Goal: Information Seeking & Learning: Find contact information

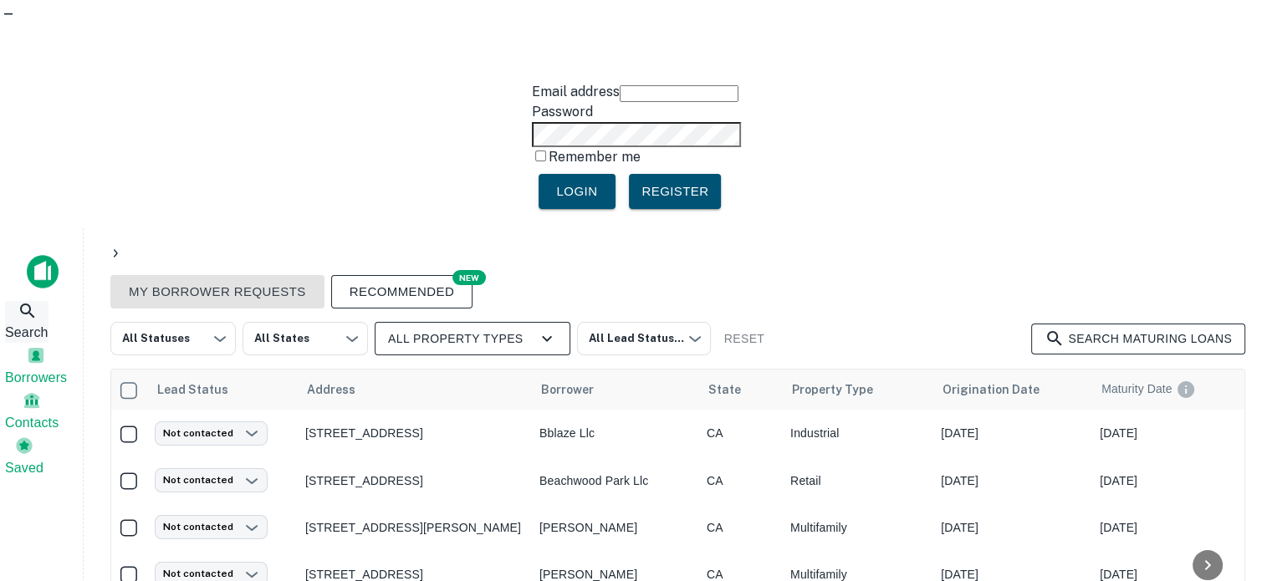
click at [29, 323] on span "Search" at bounding box center [26, 333] width 43 height 20
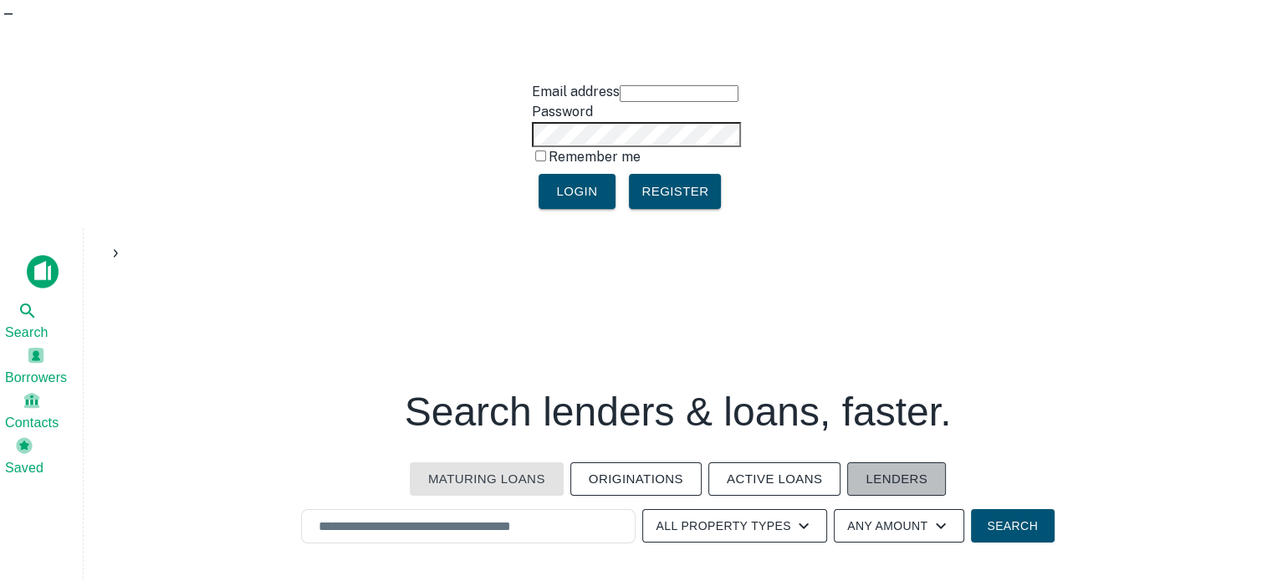
click at [868, 462] on button "Lenders" at bounding box center [896, 478] width 99 height 33
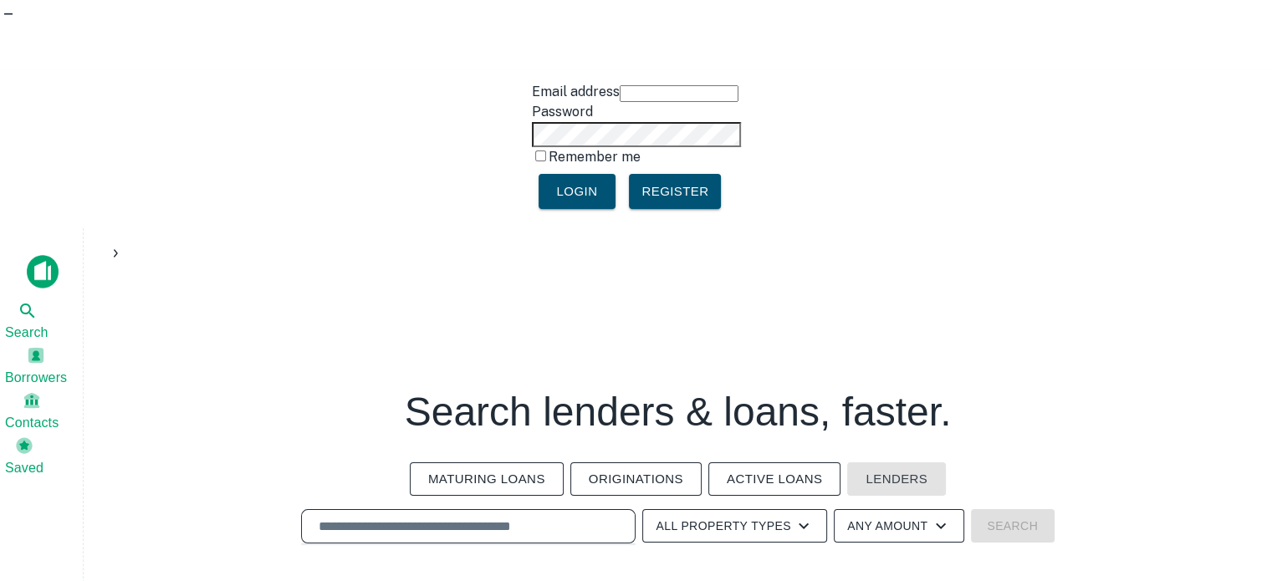
click at [414, 517] on input "text" at bounding box center [468, 526] width 319 height 19
paste input "**********"
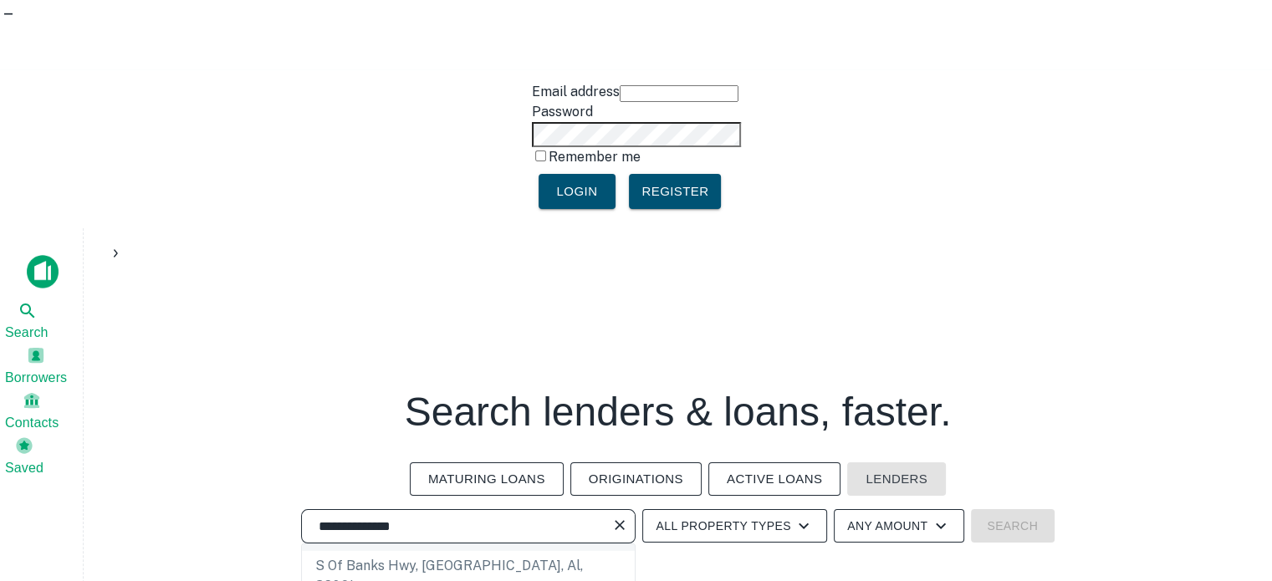
scroll to position [84, 0]
type input "**********"
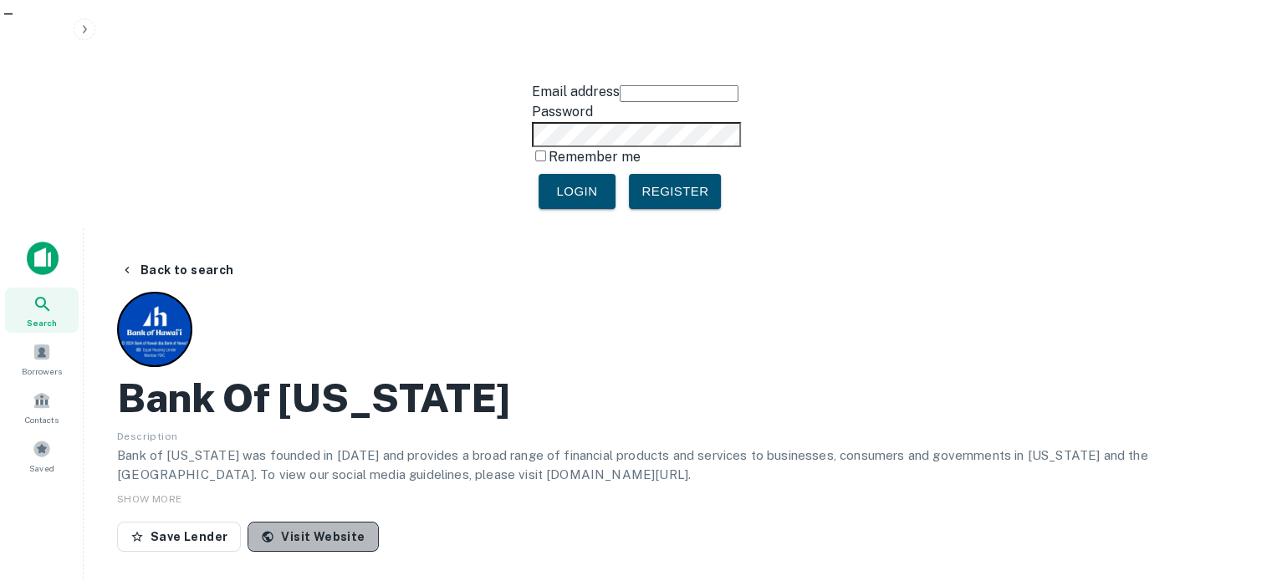
click at [319, 522] on link "Visit Website" at bounding box center [313, 537] width 130 height 30
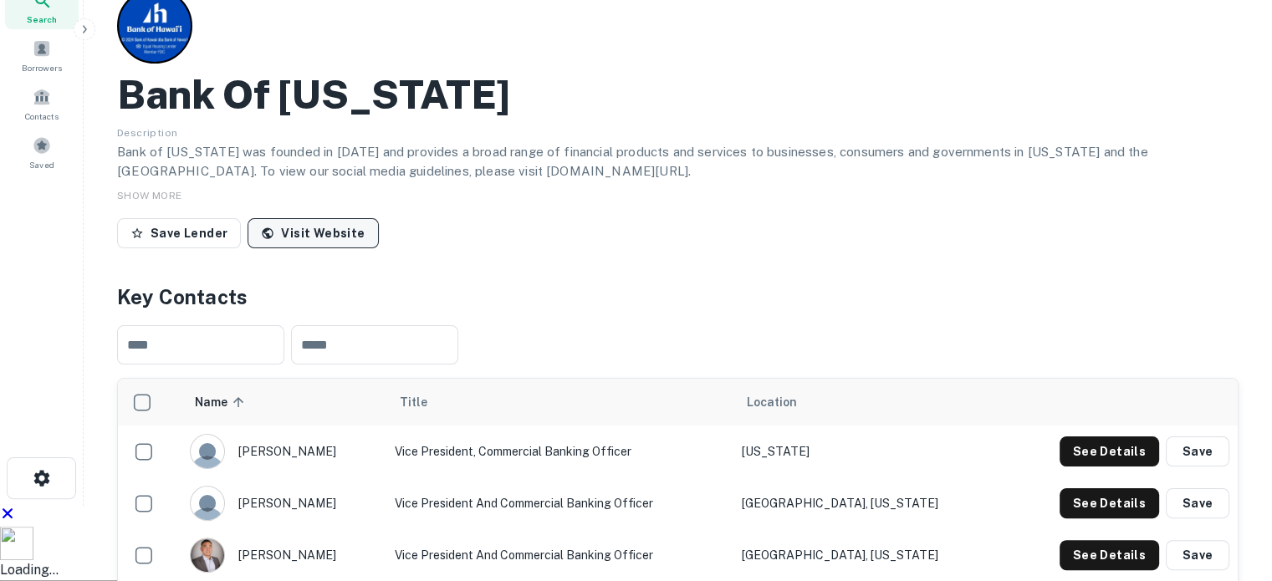
scroll to position [335, 0]
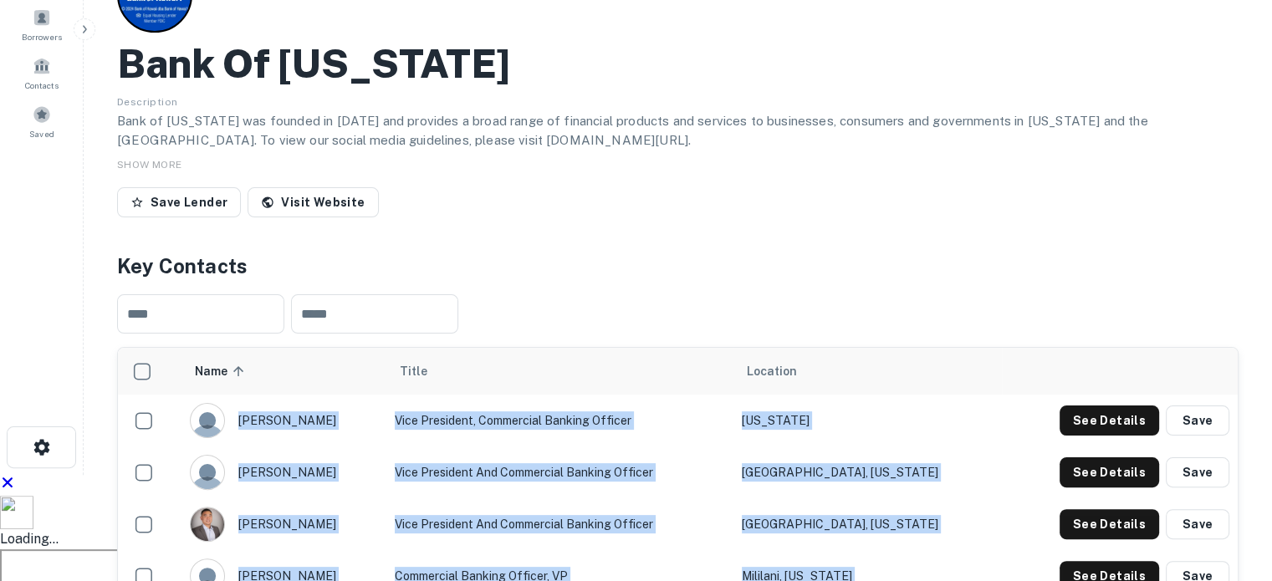
drag, startPoint x: 242, startPoint y: 178, endPoint x: 916, endPoint y: 401, distance: 709.8
click at [916, 401] on tbody "[PERSON_NAME] Vice President, Commercial Banking Officer [US_STATE] See Details…" at bounding box center [678, 524] width 1120 height 259
copy tbody "[PERSON_NAME] Vice President, Commercial Banking Officer [US_STATE] See Details…"
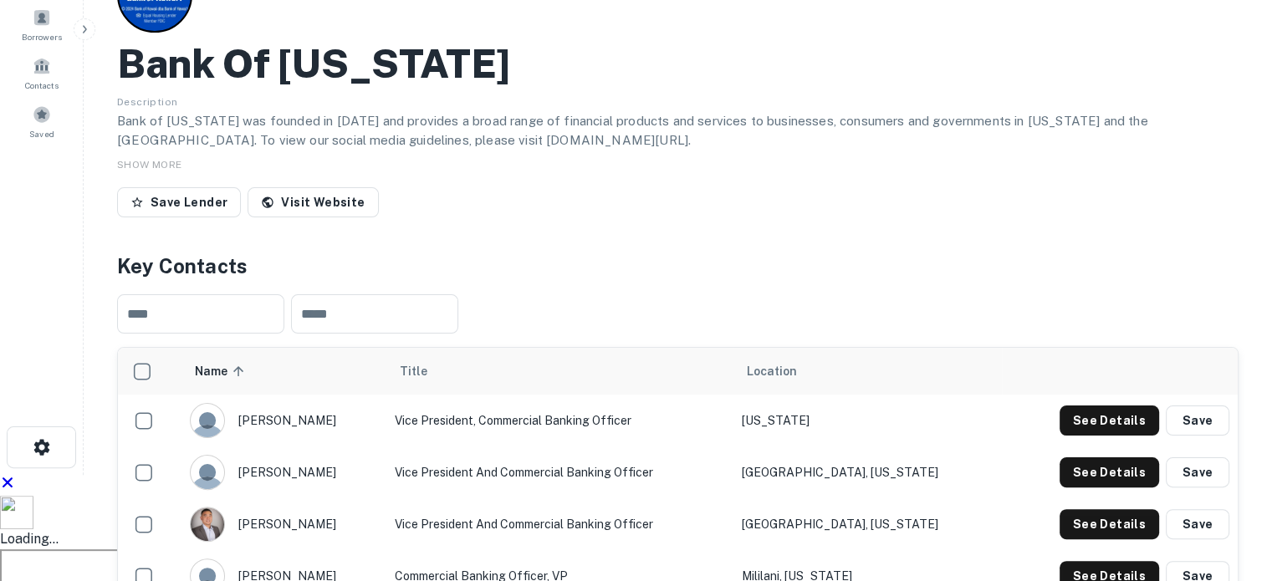
drag, startPoint x: 872, startPoint y: 467, endPoint x: 1009, endPoint y: 319, distance: 201.2
click at [1111, 406] on button "See Details" at bounding box center [1110, 421] width 100 height 30
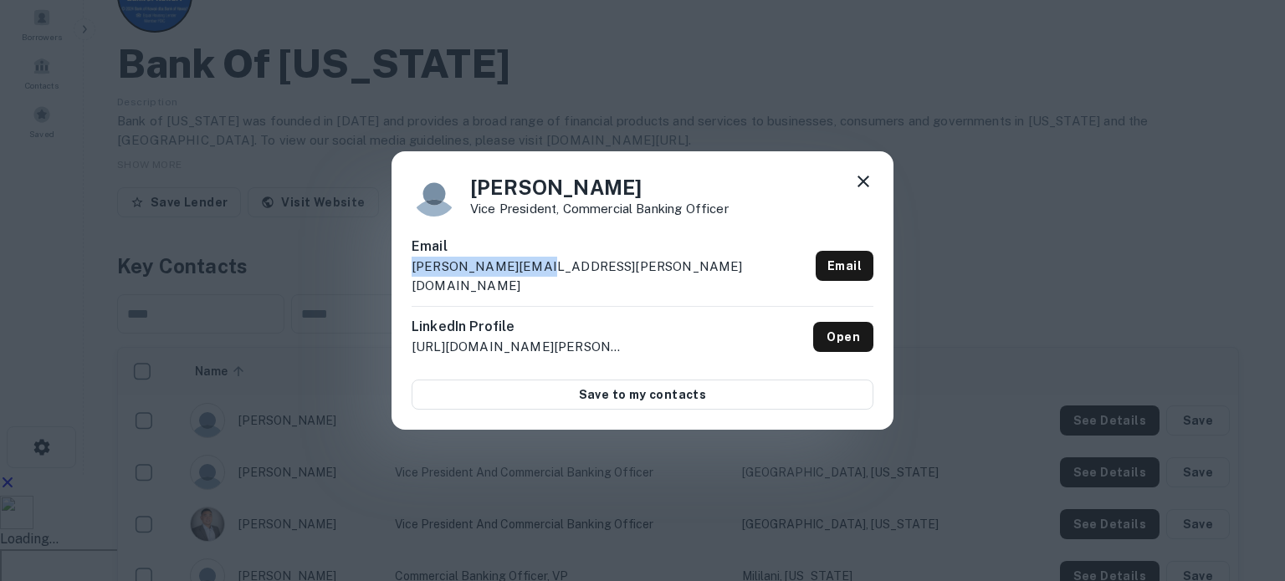
drag, startPoint x: 642, startPoint y: 276, endPoint x: 419, endPoint y: 289, distance: 223.7
click at [406, 284] on div "[PERSON_NAME] Vice President, Commercial Banking Officer Email [PERSON_NAME][EM…" at bounding box center [642, 290] width 502 height 279
copy p "[PERSON_NAME][EMAIL_ADDRESS][PERSON_NAME][DOMAIN_NAME]"
click at [855, 468] on div "[PERSON_NAME] Vice President, Commercial Banking Officer Email [PERSON_NAME][EM…" at bounding box center [642, 290] width 1285 height 581
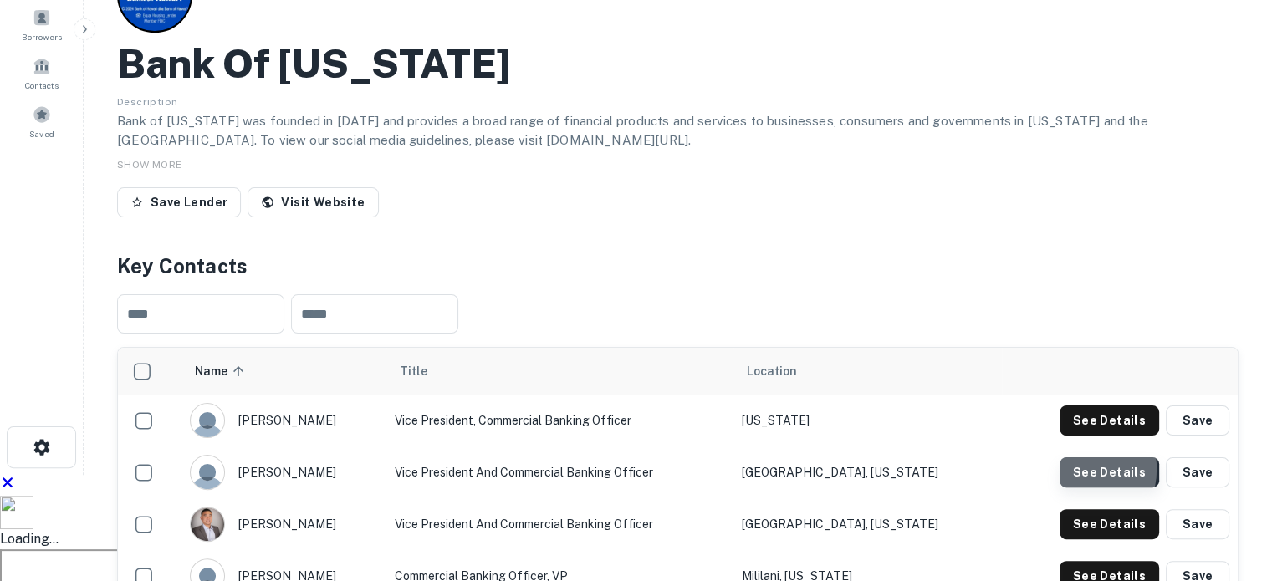
click at [1079, 406] on button "See Details" at bounding box center [1110, 421] width 100 height 30
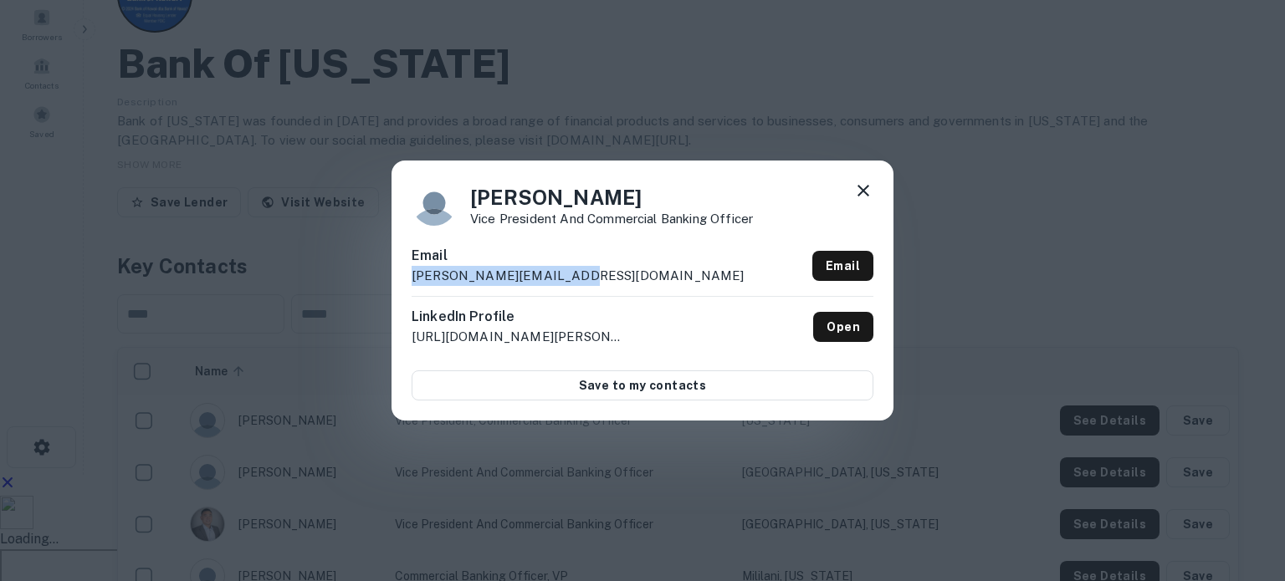
drag, startPoint x: 612, startPoint y: 273, endPoint x: 401, endPoint y: 282, distance: 211.8
click at [398, 280] on div "[PERSON_NAME] Vice President and Commercial Banking Officer Email [PERSON_NAME]…" at bounding box center [642, 290] width 502 height 259
copy p "[PERSON_NAME][EMAIL_ADDRESS][DOMAIN_NAME]"
click at [559, 470] on div "[PERSON_NAME] Vice President and Commercial Banking Officer Email [PERSON_NAME]…" at bounding box center [642, 290] width 1285 height 581
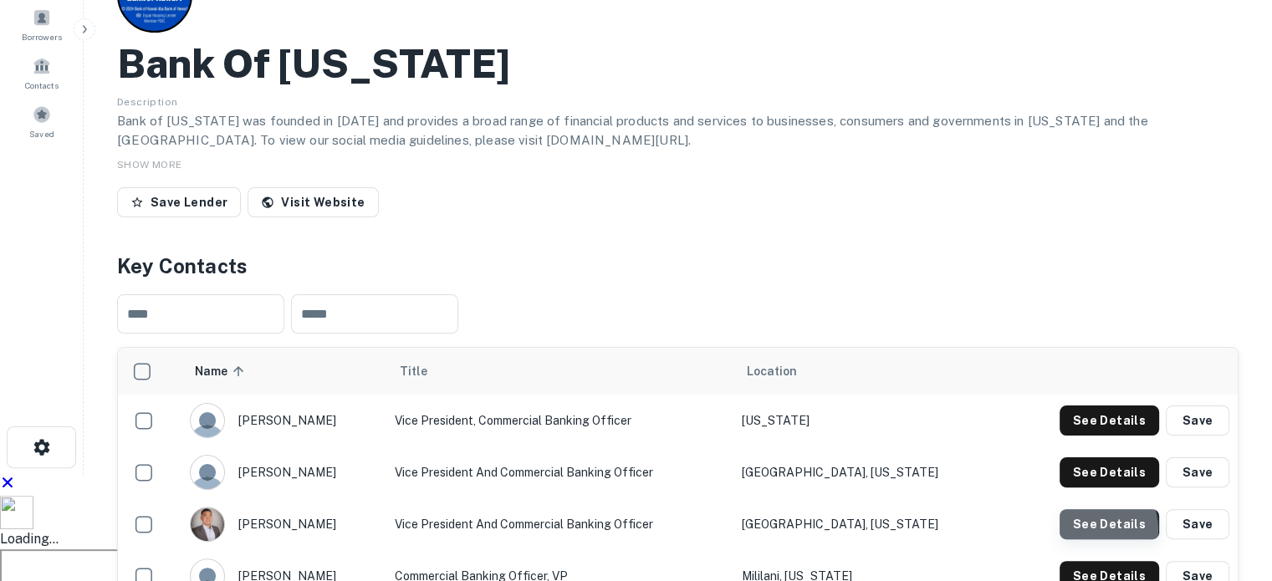
click at [1090, 406] on button "See Details" at bounding box center [1110, 421] width 100 height 30
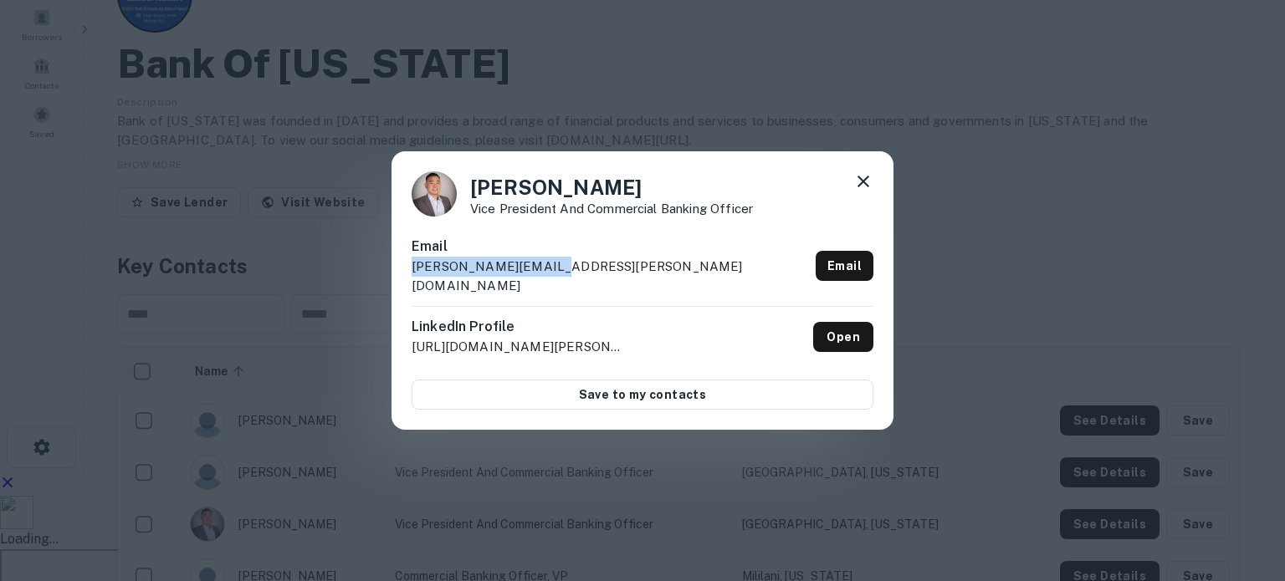
drag, startPoint x: 451, startPoint y: 263, endPoint x: 375, endPoint y: 282, distance: 78.3
click at [375, 280] on div "[PERSON_NAME] Vice President and Commercial Banking Officer [PERSON_NAME] [PERS…" at bounding box center [642, 290] width 1285 height 581
copy p "[PERSON_NAME][EMAIL_ADDRESS][PERSON_NAME][DOMAIN_NAME]"
click at [470, 468] on div "[PERSON_NAME] Vice President and Commercial Banking Officer [PERSON_NAME] [PERS…" at bounding box center [642, 290] width 1285 height 581
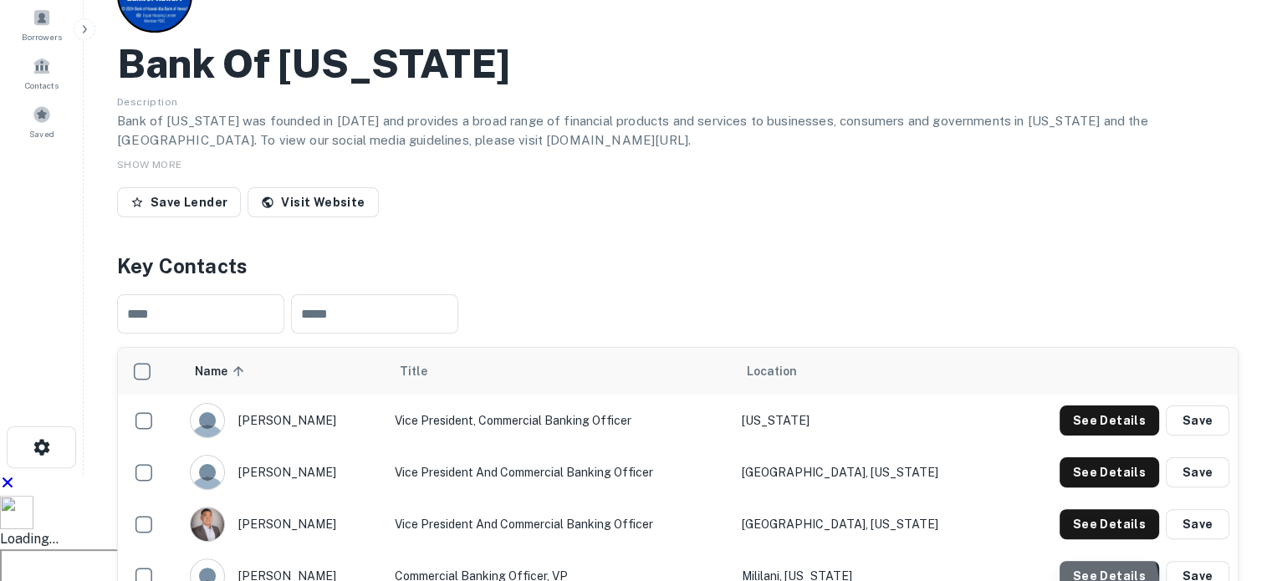
click at [1086, 406] on button "See Details" at bounding box center [1110, 421] width 100 height 30
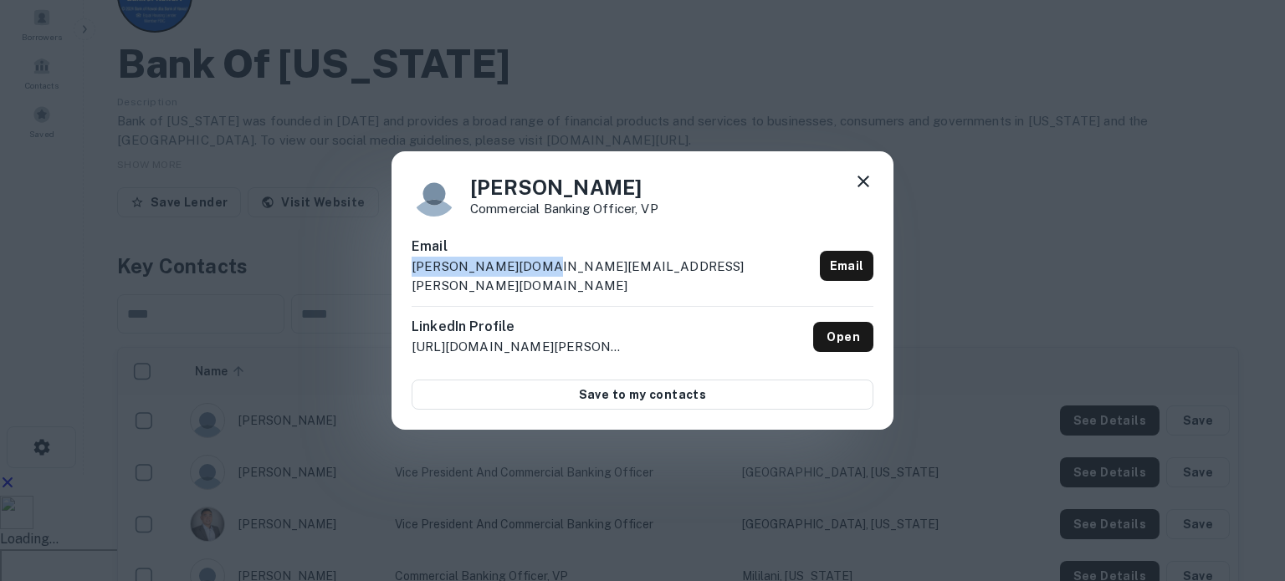
drag, startPoint x: 570, startPoint y: 283, endPoint x: 395, endPoint y: 282, distance: 175.6
click at [395, 282] on div "[PERSON_NAME] Commercial Banking Officer, VP Email [PERSON_NAME][DOMAIN_NAME][E…" at bounding box center [642, 290] width 502 height 279
copy p "[PERSON_NAME][DOMAIN_NAME][EMAIL_ADDRESS][PERSON_NAME][DOMAIN_NAME]"
drag, startPoint x: 616, startPoint y: 498, endPoint x: 667, endPoint y: 491, distance: 51.6
click at [631, 497] on div "[PERSON_NAME] Commercial Banking Officer, VP Email [PERSON_NAME][DOMAIN_NAME][E…" at bounding box center [642, 290] width 1285 height 581
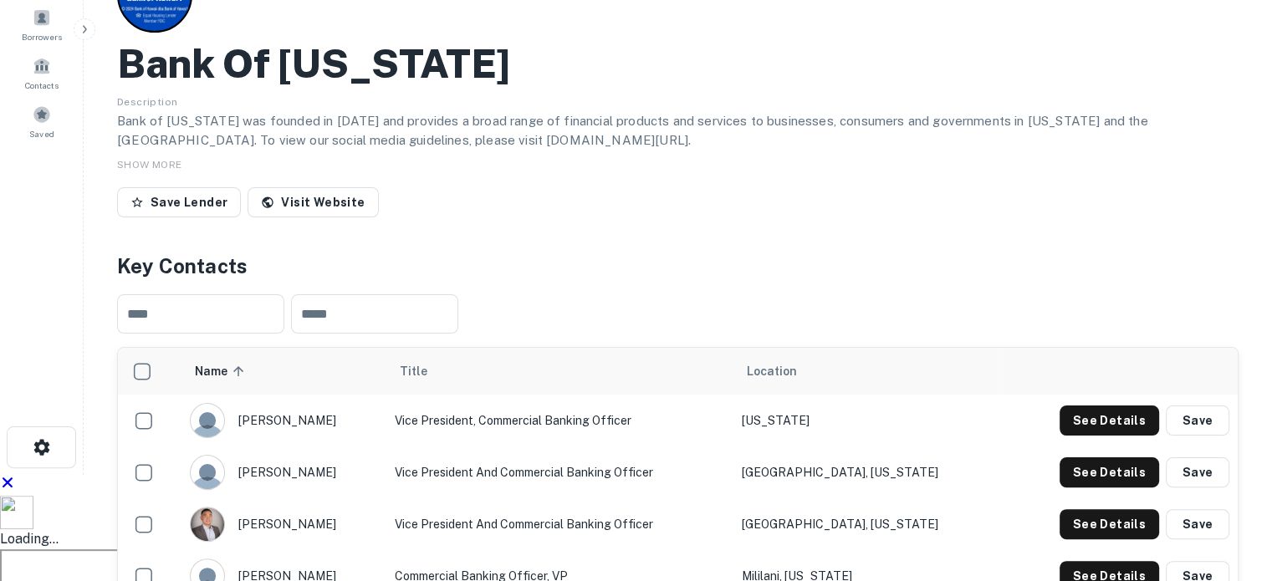
click at [1115, 406] on button "See Details" at bounding box center [1110, 421] width 100 height 30
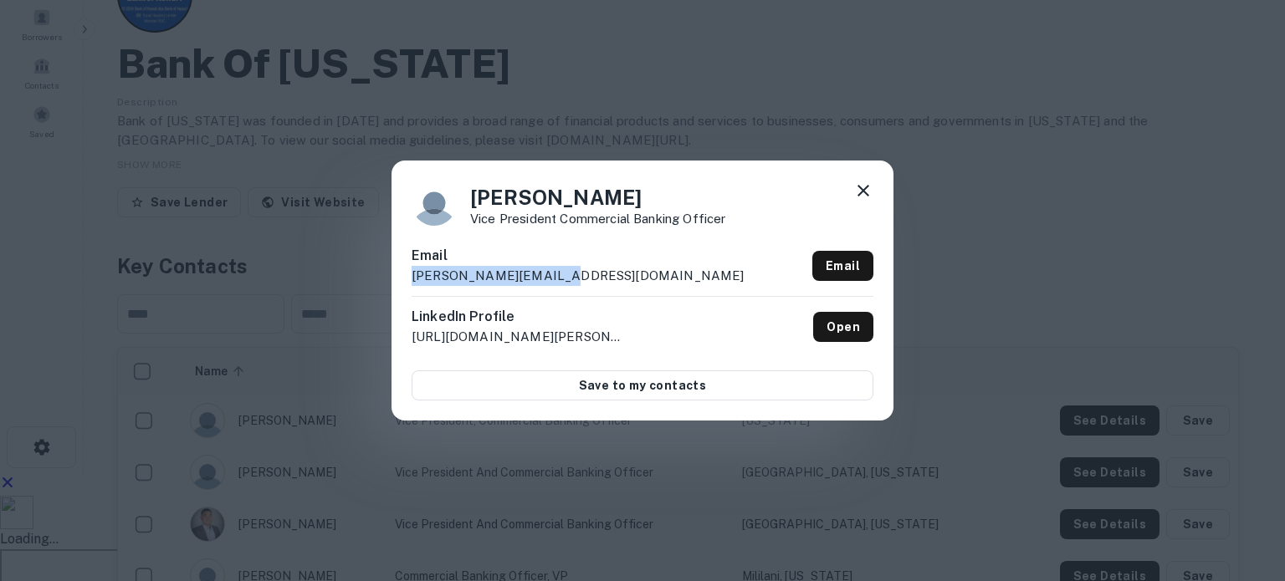
drag, startPoint x: 572, startPoint y: 287, endPoint x: 384, endPoint y: 286, distance: 188.2
click at [384, 286] on div "[PERSON_NAME] Vice President Commercial Banking Officer Email [PERSON_NAME][EMA…" at bounding box center [642, 290] width 1285 height 581
copy p "[PERSON_NAME][EMAIL_ADDRESS][DOMAIN_NAME]"
drag, startPoint x: 917, startPoint y: 164, endPoint x: 846, endPoint y: 186, distance: 75.1
click at [906, 168] on div "[PERSON_NAME] Vice President Commercial Banking Officer Email [PERSON_NAME][EMA…" at bounding box center [642, 290] width 1285 height 581
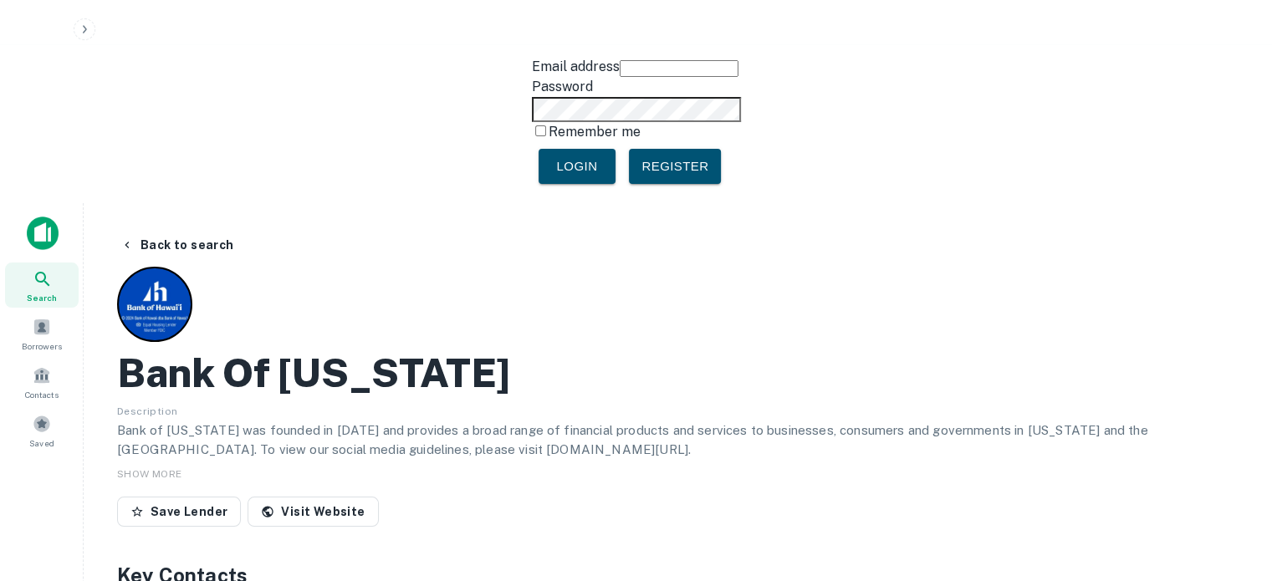
scroll to position [0, 0]
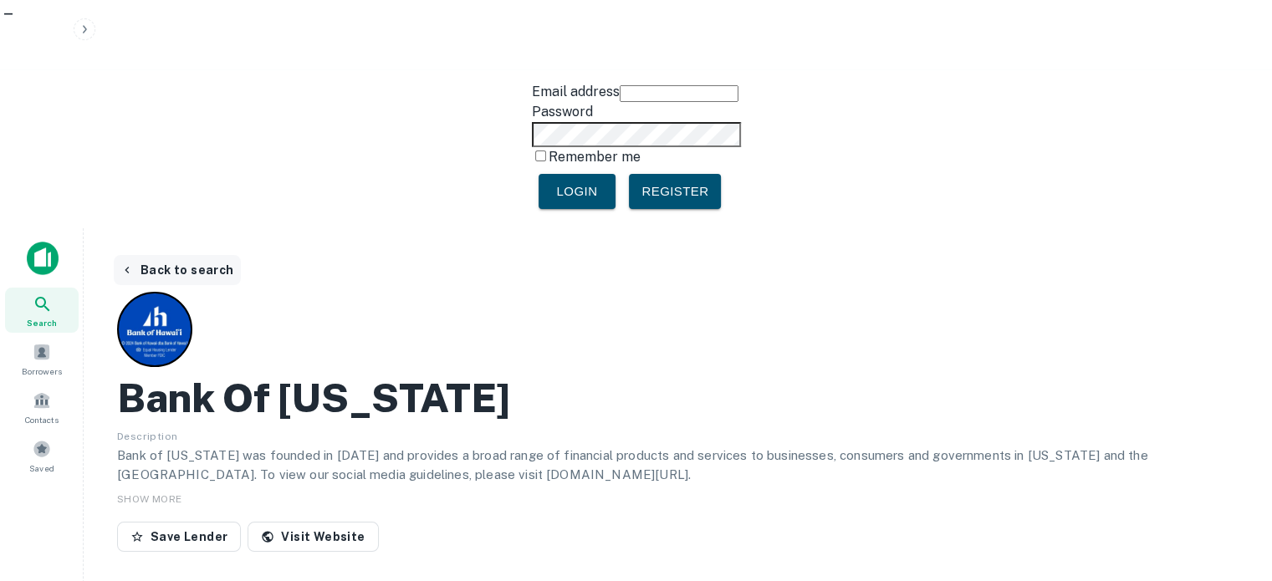
click at [148, 255] on button "Back to search" at bounding box center [177, 270] width 127 height 30
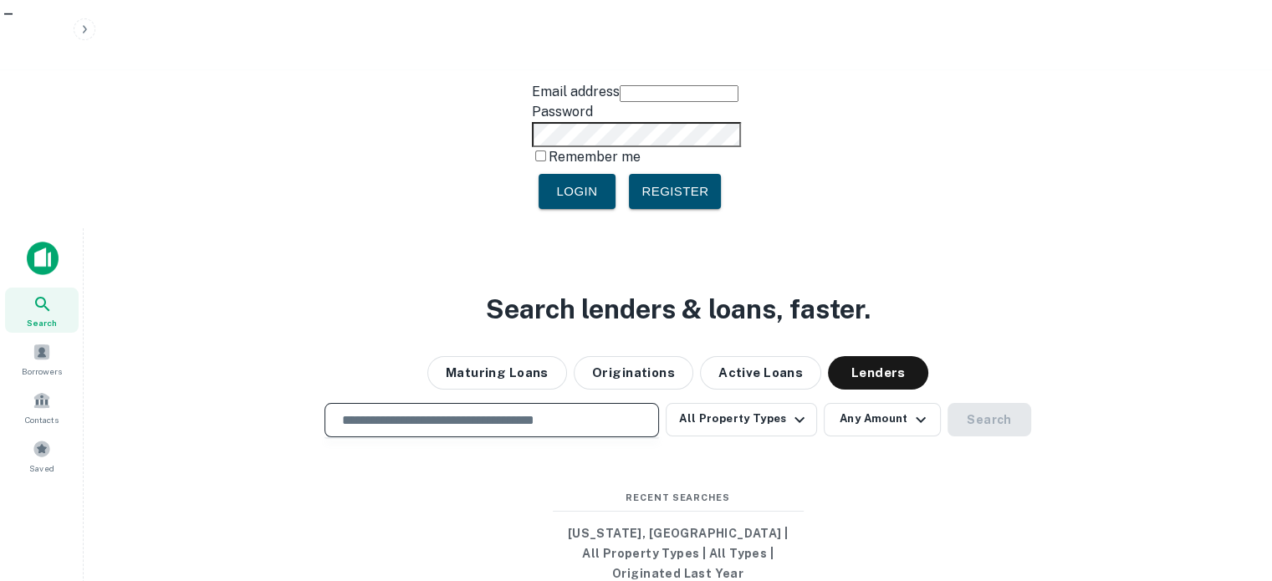
click at [508, 411] on input "text" at bounding box center [491, 420] width 319 height 19
paste input "**********"
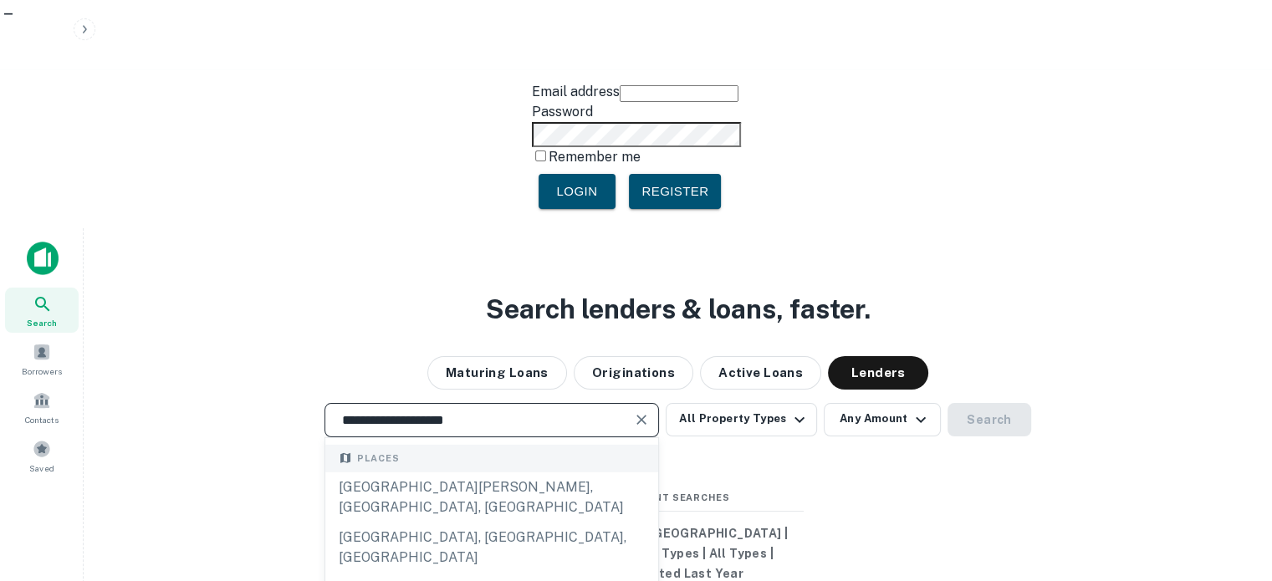
scroll to position [84, 0]
type input "**********"
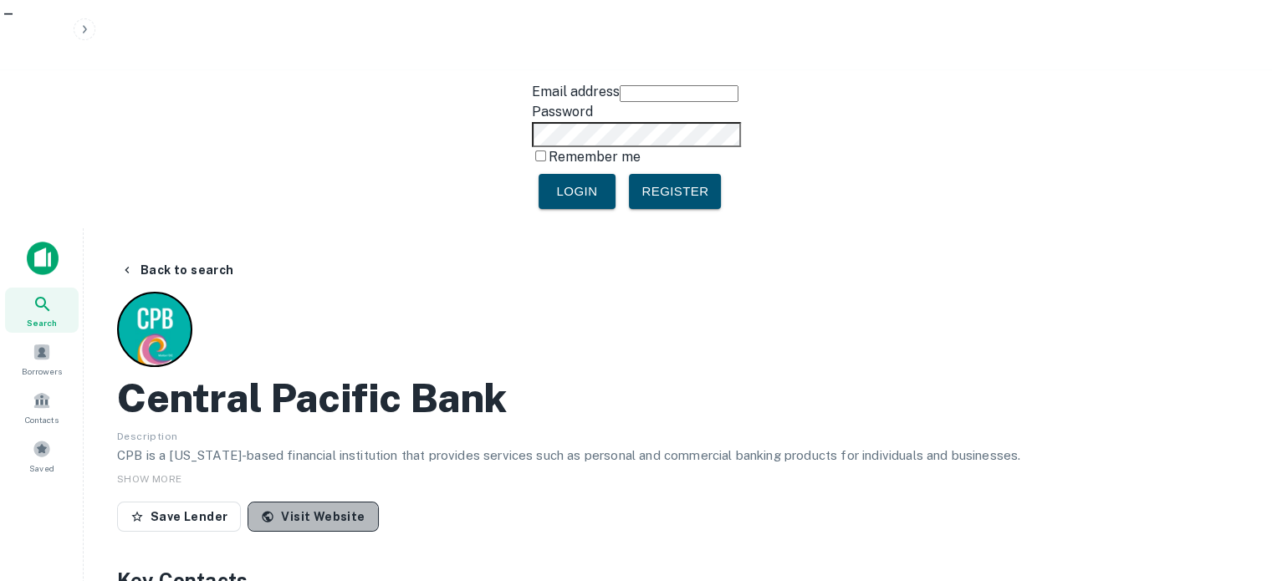
click at [342, 502] on link "Visit Website" at bounding box center [313, 517] width 130 height 30
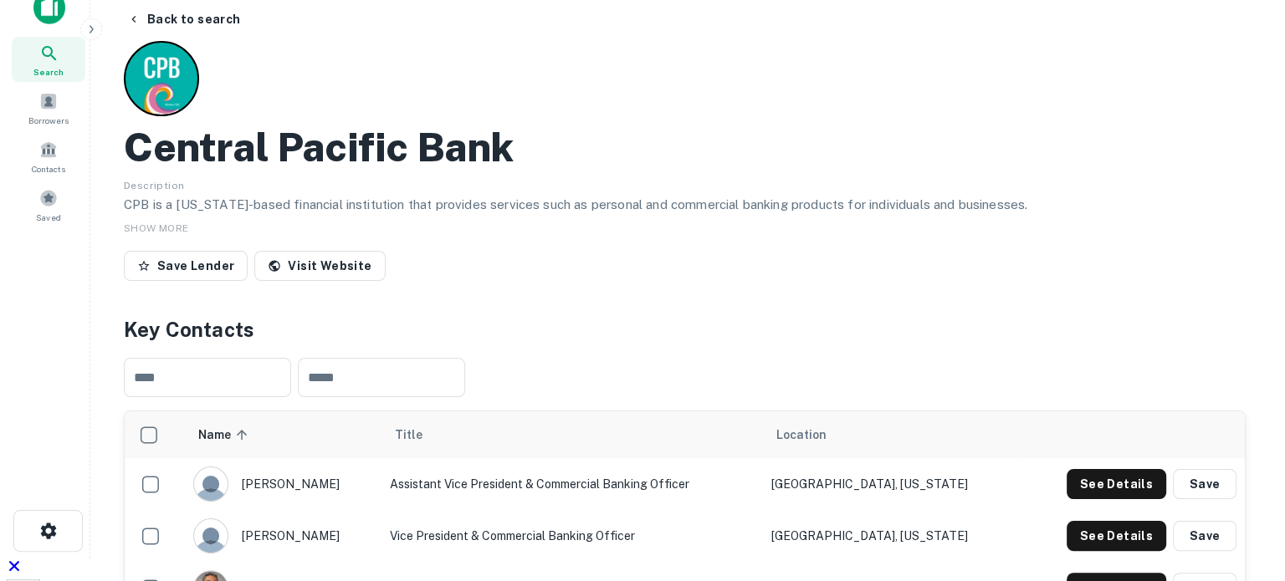
scroll to position [335, 0]
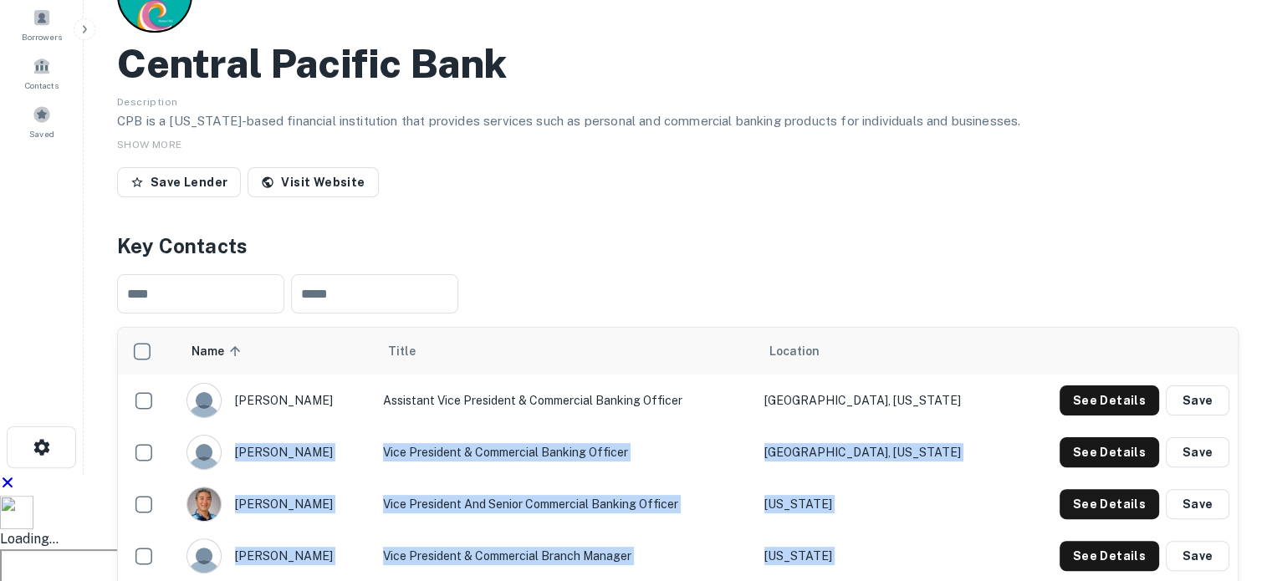
drag, startPoint x: 242, startPoint y: 217, endPoint x: 967, endPoint y: 387, distance: 744.7
click at [967, 387] on tbody "[PERSON_NAME] Assistant Vice President & Commercial Banking Officer [GEOGRAPHIC…" at bounding box center [678, 504] width 1120 height 259
copy tbody "[PERSON_NAME] Vice President & Commercial Banking Officer [GEOGRAPHIC_DATA], [U…"
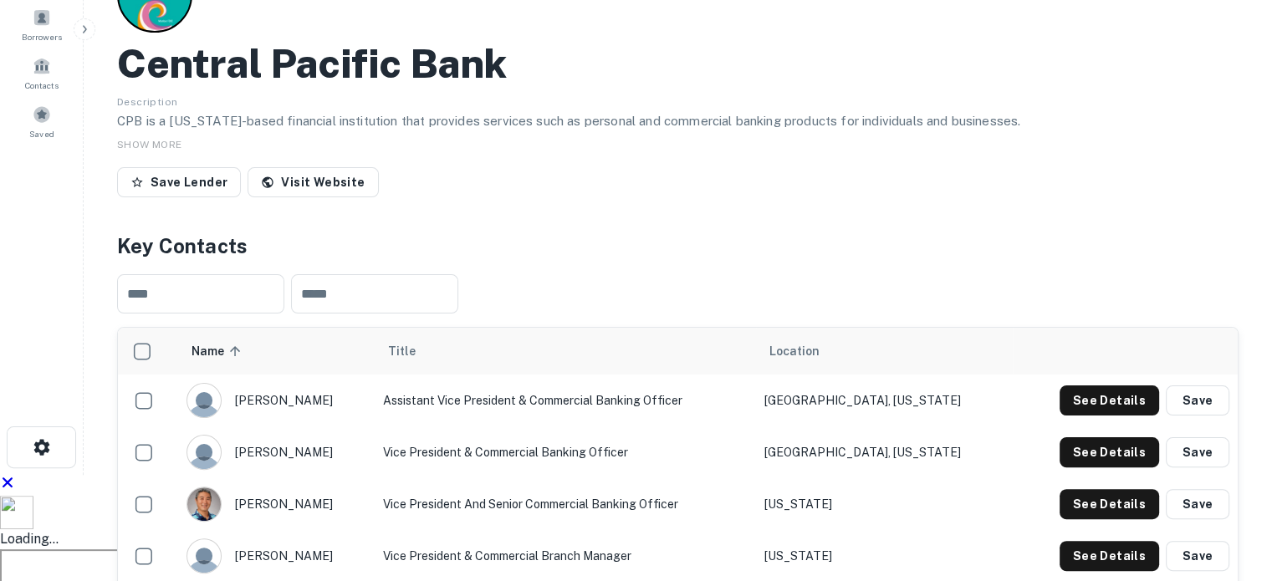
click at [1111, 386] on button "See Details" at bounding box center [1110, 401] width 100 height 30
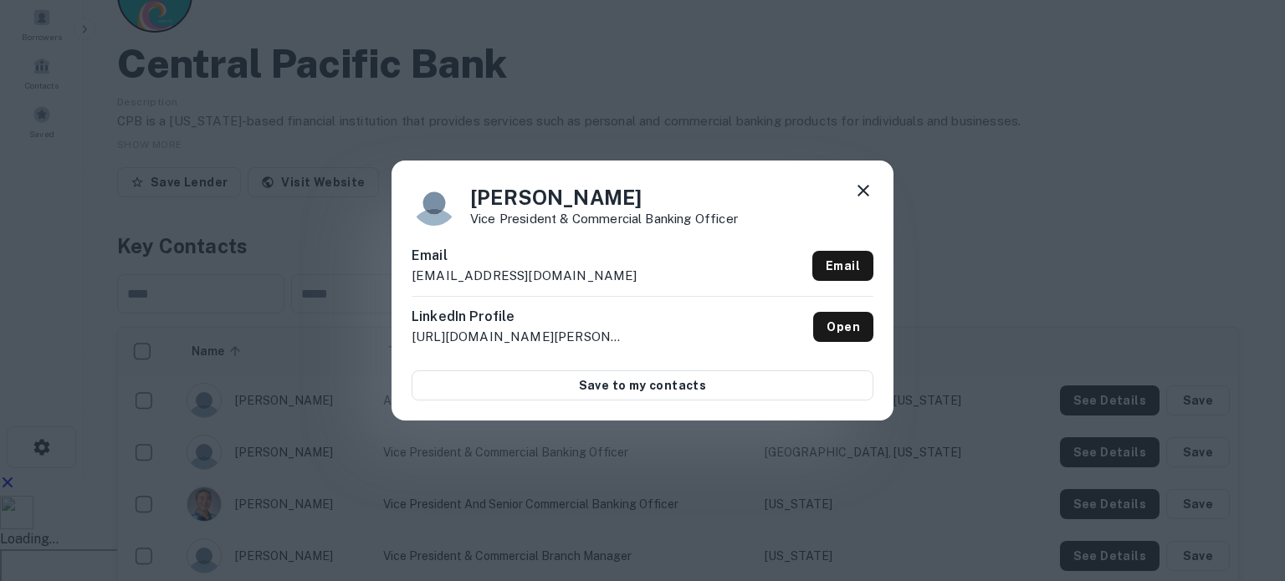
drag, startPoint x: 539, startPoint y: 284, endPoint x: 406, endPoint y: 289, distance: 132.2
click at [406, 289] on div "[PERSON_NAME] Vice President & Commercial Banking Officer [PERSON_NAME] [PERSON…" at bounding box center [642, 290] width 502 height 259
copy p "[EMAIL_ADDRESS][DOMAIN_NAME]"
drag, startPoint x: 625, startPoint y: 488, endPoint x: 617, endPoint y: 478, distance: 13.2
click at [618, 483] on div "[PERSON_NAME] Vice President & Commercial Banking Officer [PERSON_NAME] [PERSON…" at bounding box center [642, 290] width 1285 height 581
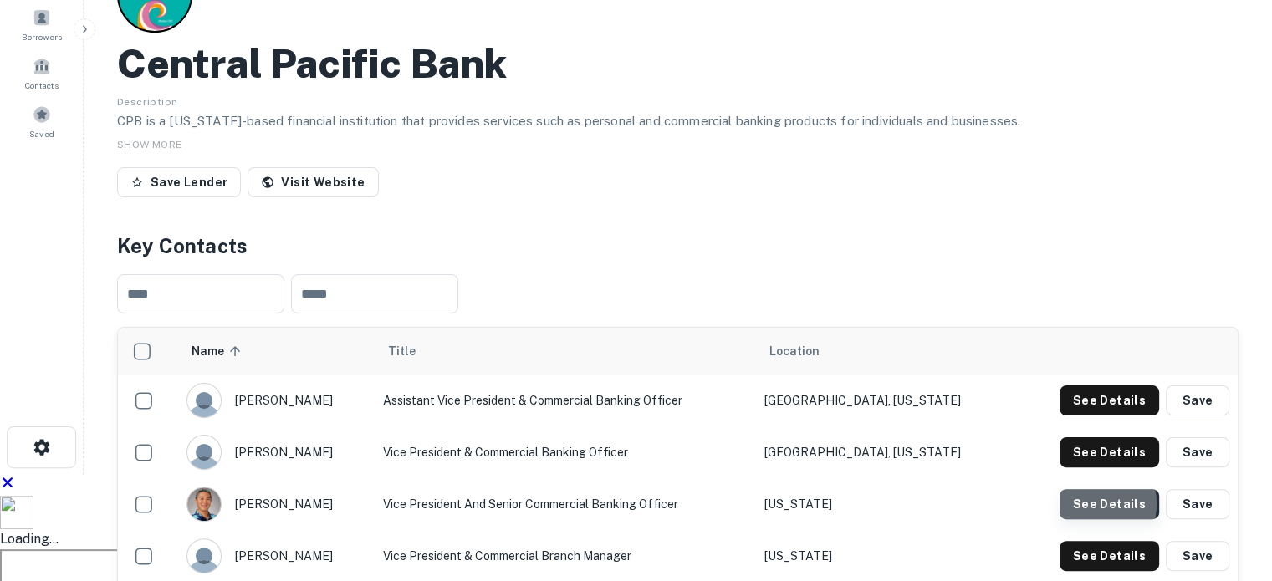
click at [1091, 386] on button "See Details" at bounding box center [1110, 401] width 100 height 30
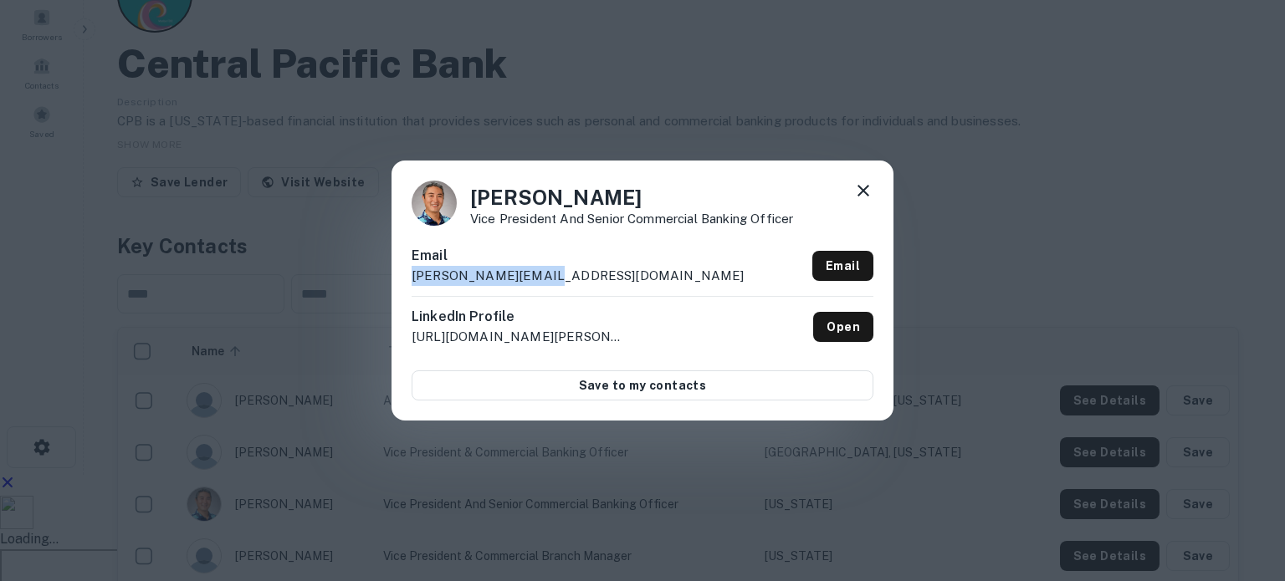
drag, startPoint x: 412, startPoint y: 263, endPoint x: 353, endPoint y: 284, distance: 62.7
click at [347, 276] on div "[PERSON_NAME] Vice President and Senior Commercial Banking Officer Email [PERSO…" at bounding box center [642, 290] width 1285 height 581
copy p "[PERSON_NAME][EMAIL_ADDRESS][DOMAIN_NAME]"
click at [553, 464] on div "[PERSON_NAME] Vice President and Senior Commercial Banking Officer Email [PERSO…" at bounding box center [642, 290] width 1285 height 581
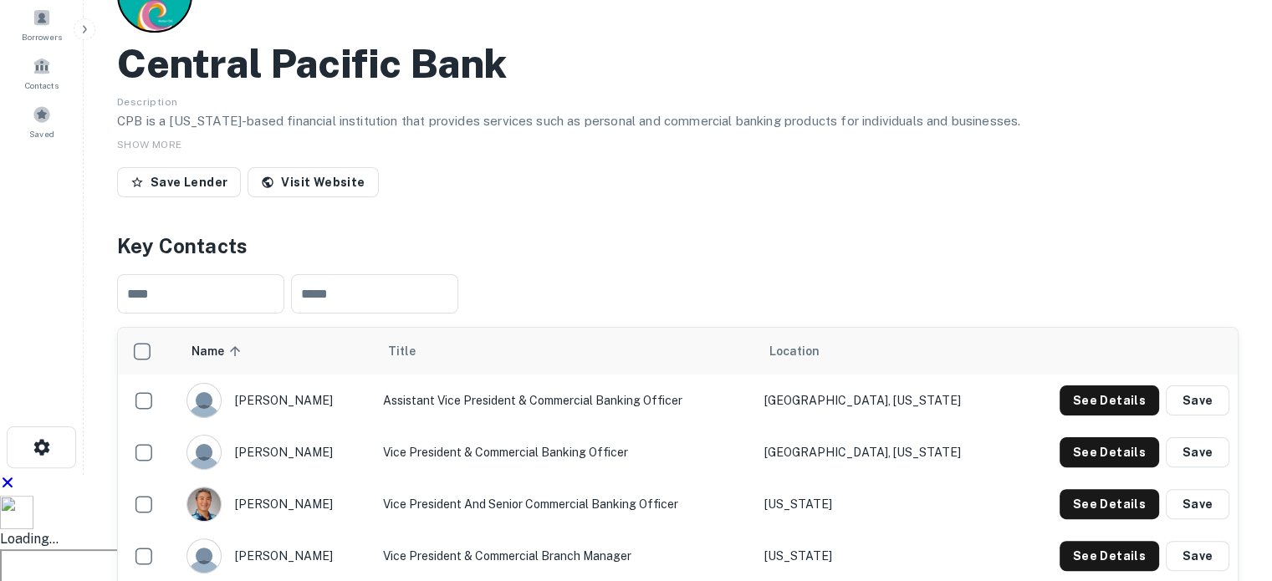
click at [1086, 386] on button "See Details" at bounding box center [1110, 401] width 100 height 30
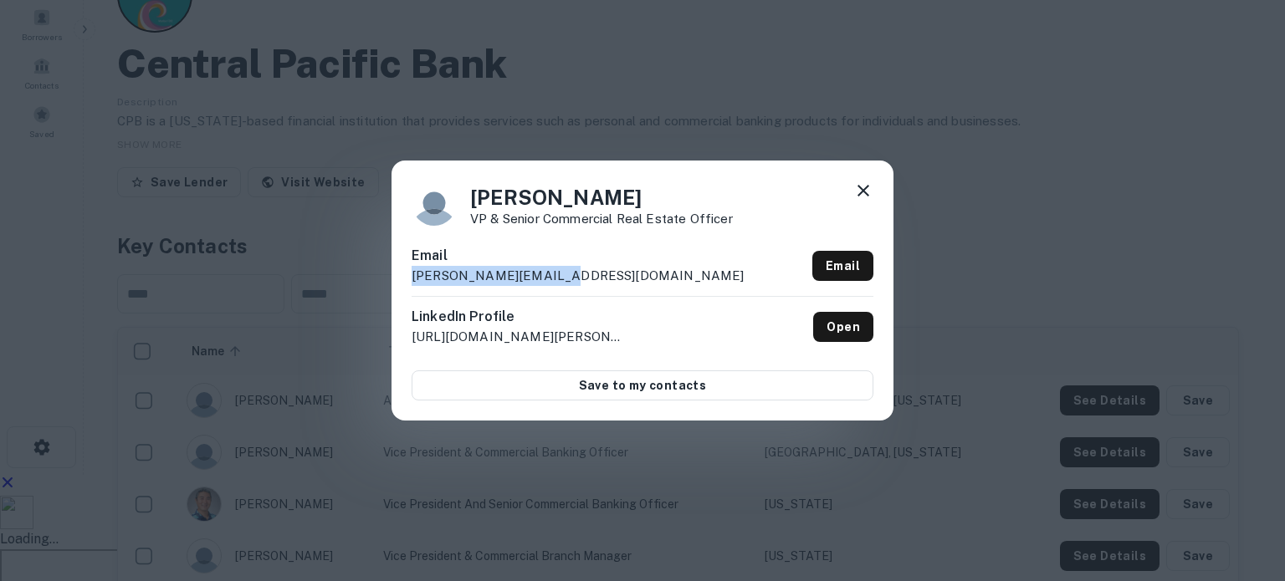
drag, startPoint x: 599, startPoint y: 280, endPoint x: 375, endPoint y: 281, distance: 224.1
click at [375, 281] on div "[PERSON_NAME] VP & Senior Commercial Real Estate Officer Email [PERSON_NAME][EM…" at bounding box center [642, 290] width 1285 height 581
copy p "[PERSON_NAME][EMAIL_ADDRESS][DOMAIN_NAME]"
drag, startPoint x: 747, startPoint y: 480, endPoint x: 753, endPoint y: 468, distance: 13.1
click at [749, 476] on div "[PERSON_NAME] VP & Senior Commercial Real Estate Officer Email [PERSON_NAME][EM…" at bounding box center [642, 290] width 1285 height 581
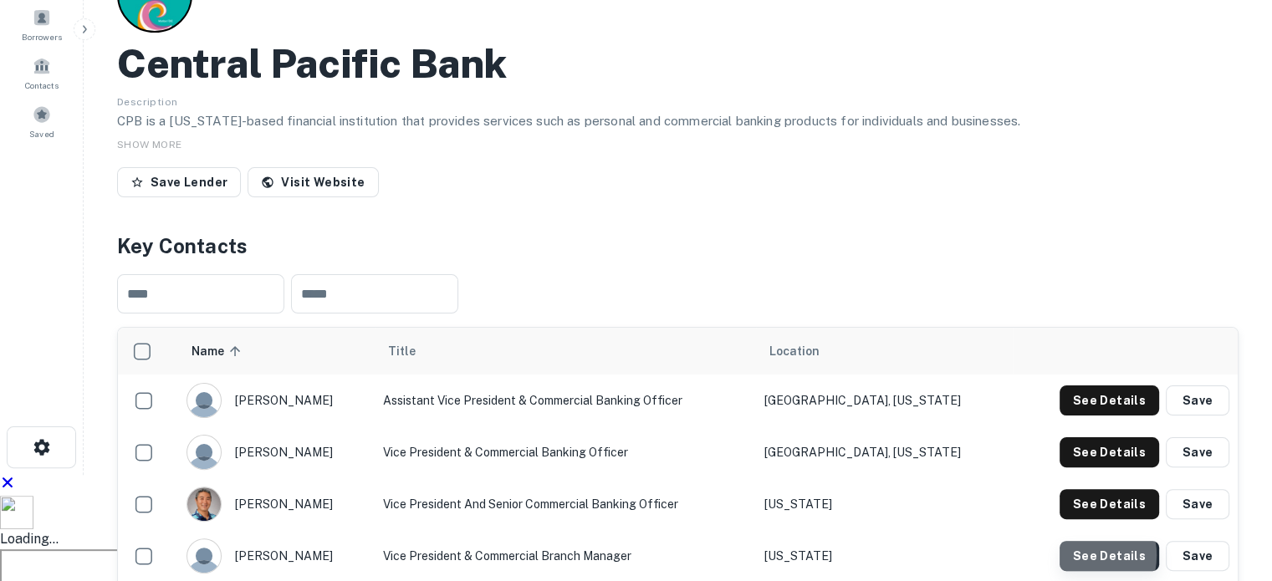
click at [1079, 386] on button "See Details" at bounding box center [1110, 401] width 100 height 30
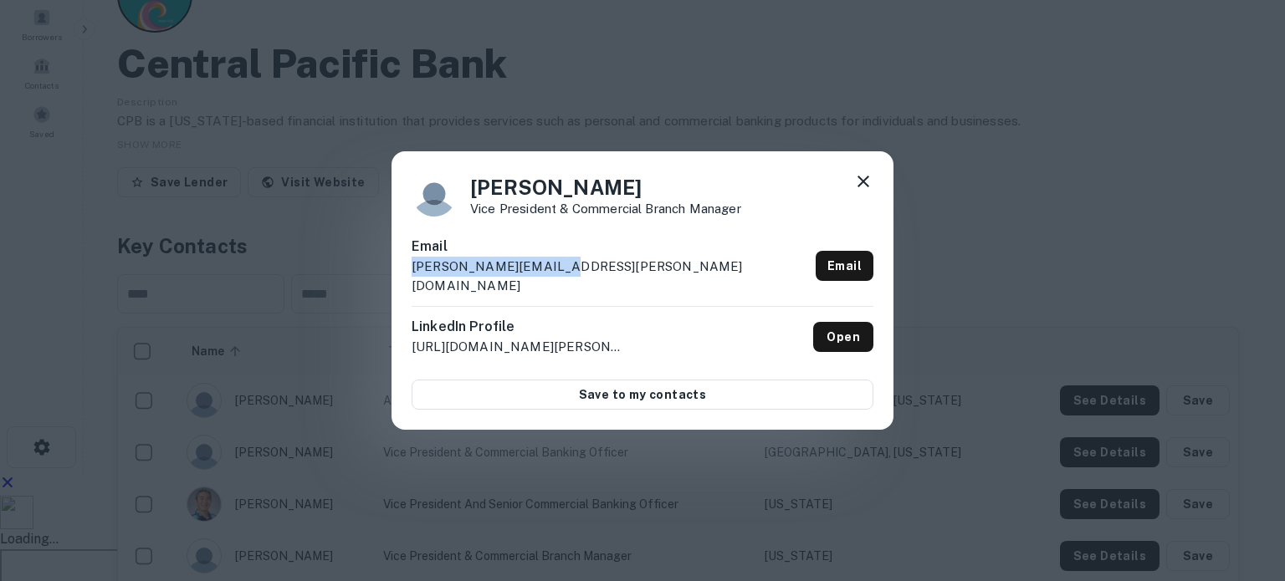
drag, startPoint x: 595, startPoint y: 269, endPoint x: 388, endPoint y: 289, distance: 208.4
click at [388, 289] on div "[PERSON_NAME] Vice President & Commercial Branch Manager Email [PERSON_NAME][EM…" at bounding box center [642, 290] width 1285 height 581
